Goal: Download file/media

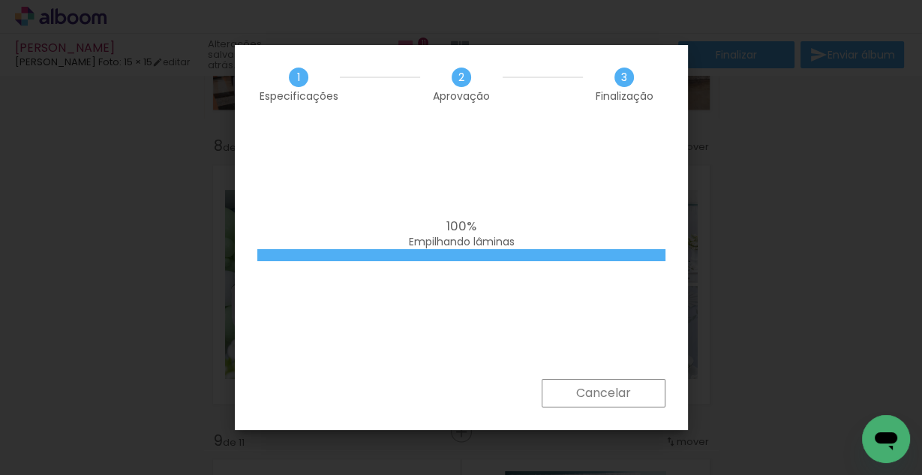
scroll to position [0, 2902]
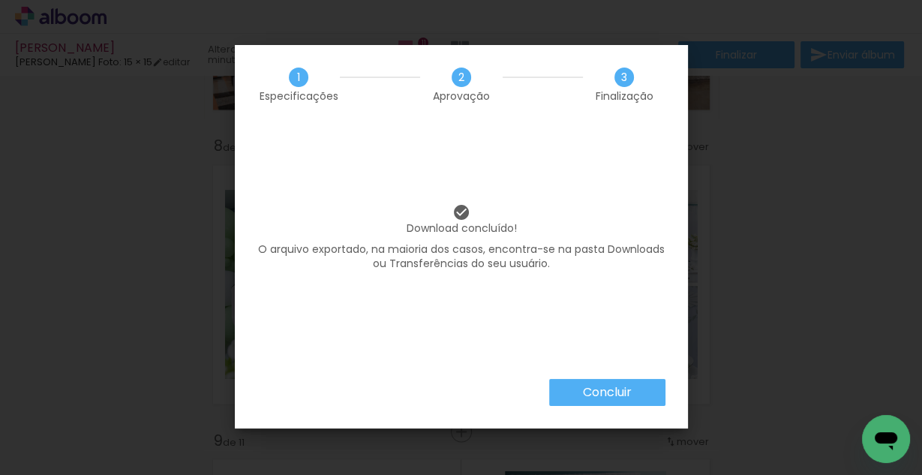
scroll to position [0, 2902]
